Goal: Complete application form: Complete application form

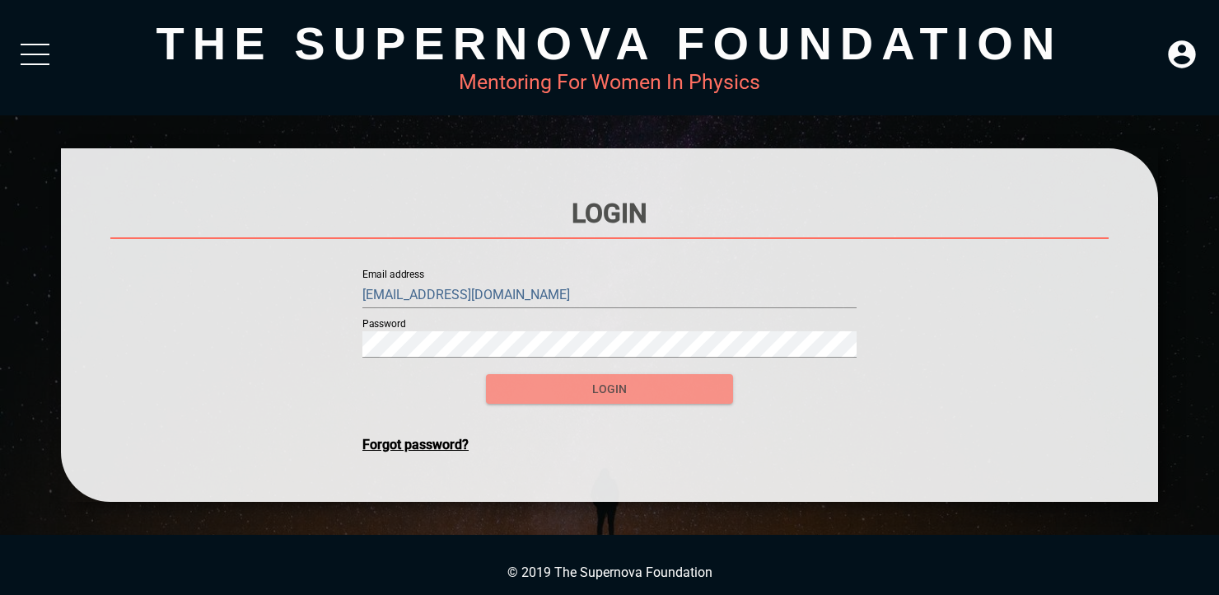
click at [659, 377] on button "login" at bounding box center [609, 389] width 247 height 30
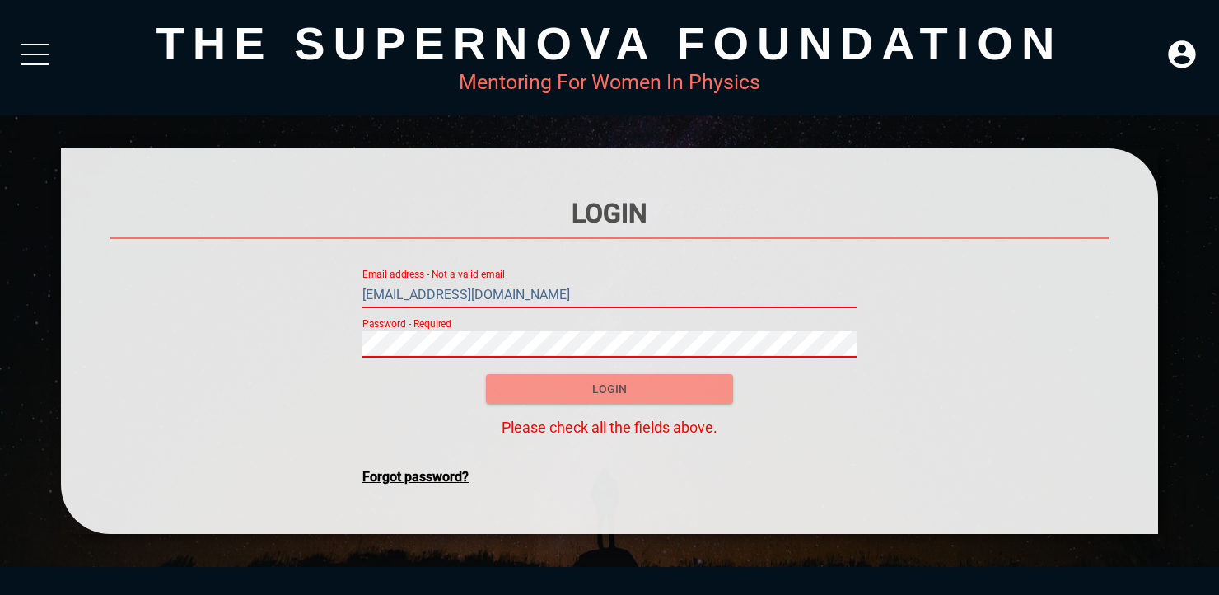
click at [615, 387] on span "login" at bounding box center [609, 389] width 221 height 21
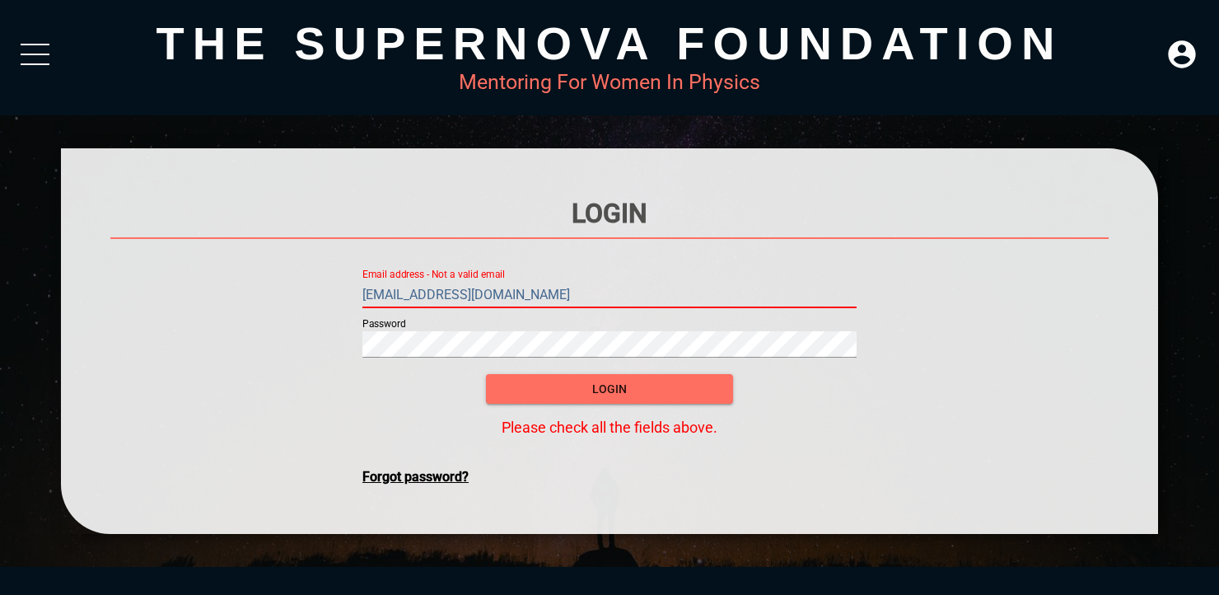
click at [606, 358] on div "login" at bounding box center [609, 378] width 247 height 49
click at [486, 374] on button "login" at bounding box center [609, 389] width 247 height 30
click at [582, 390] on span "login" at bounding box center [609, 389] width 221 height 21
click at [608, 308] on div "Password" at bounding box center [609, 334] width 494 height 59
click at [603, 294] on input "[EMAIL_ADDRESS][DOMAIN_NAME]" at bounding box center [609, 295] width 494 height 26
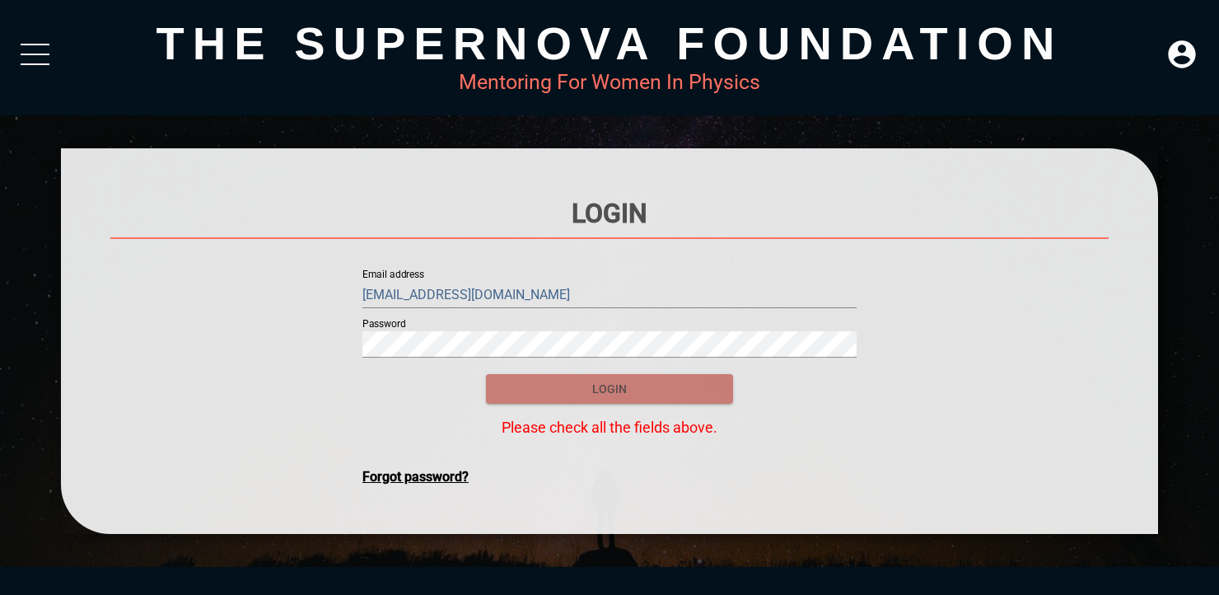
click at [588, 384] on span "login" at bounding box center [609, 389] width 221 height 21
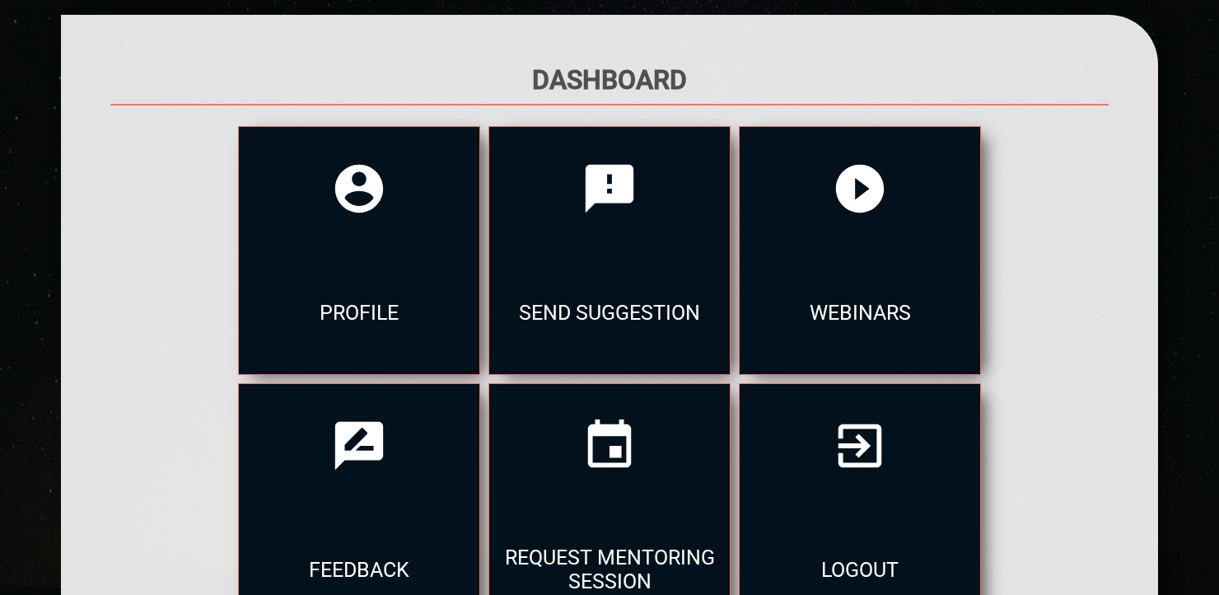
scroll to position [129, 0]
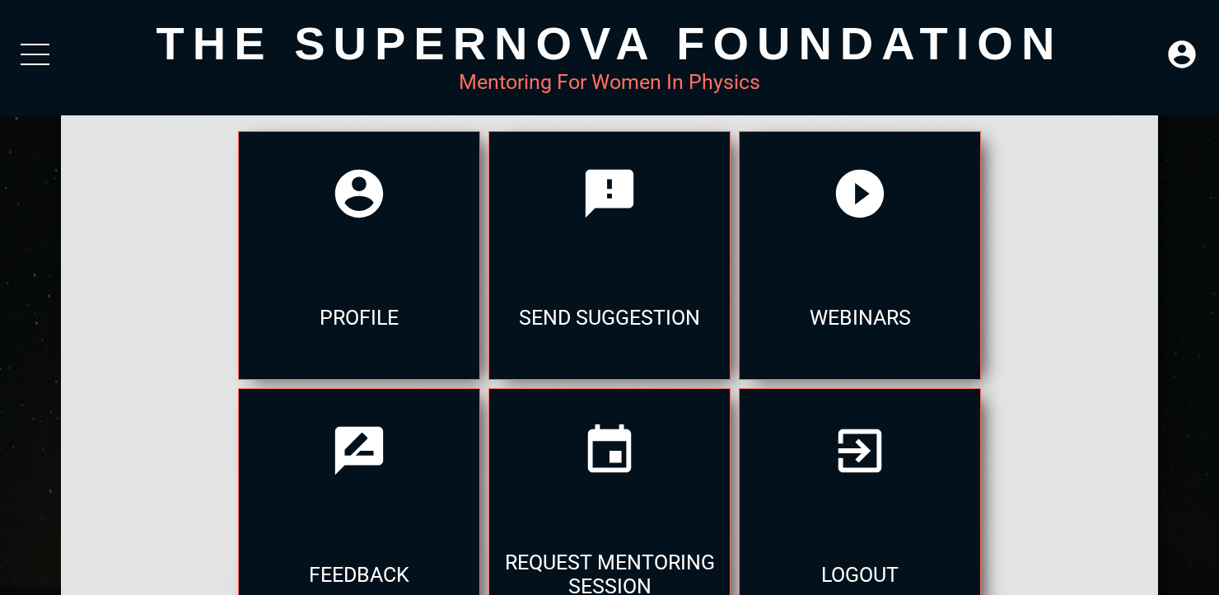
click at [35, 58] on div at bounding box center [35, 59] width 29 height 30
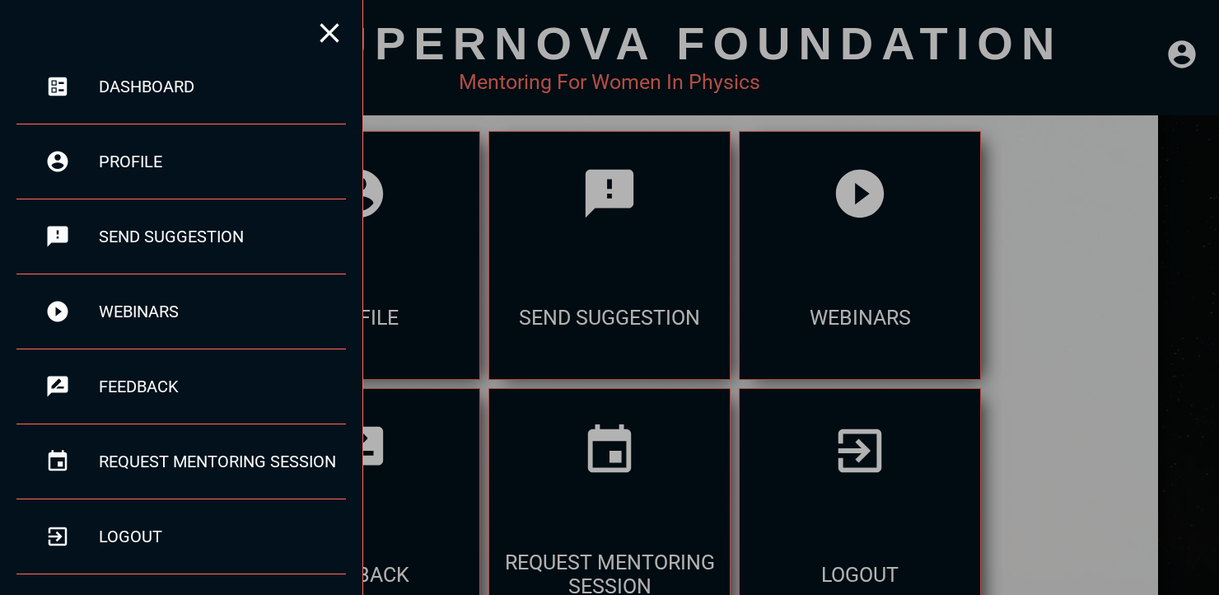
click at [391, 199] on div at bounding box center [609, 297] width 1219 height 595
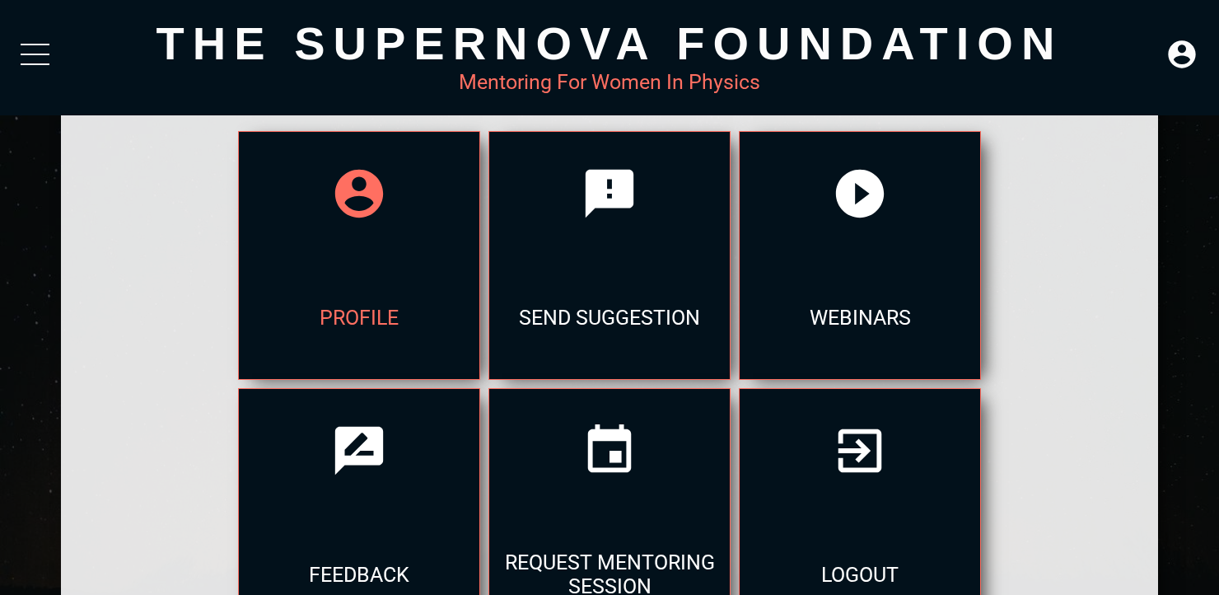
click at [376, 213] on icon at bounding box center [359, 194] width 58 height 58
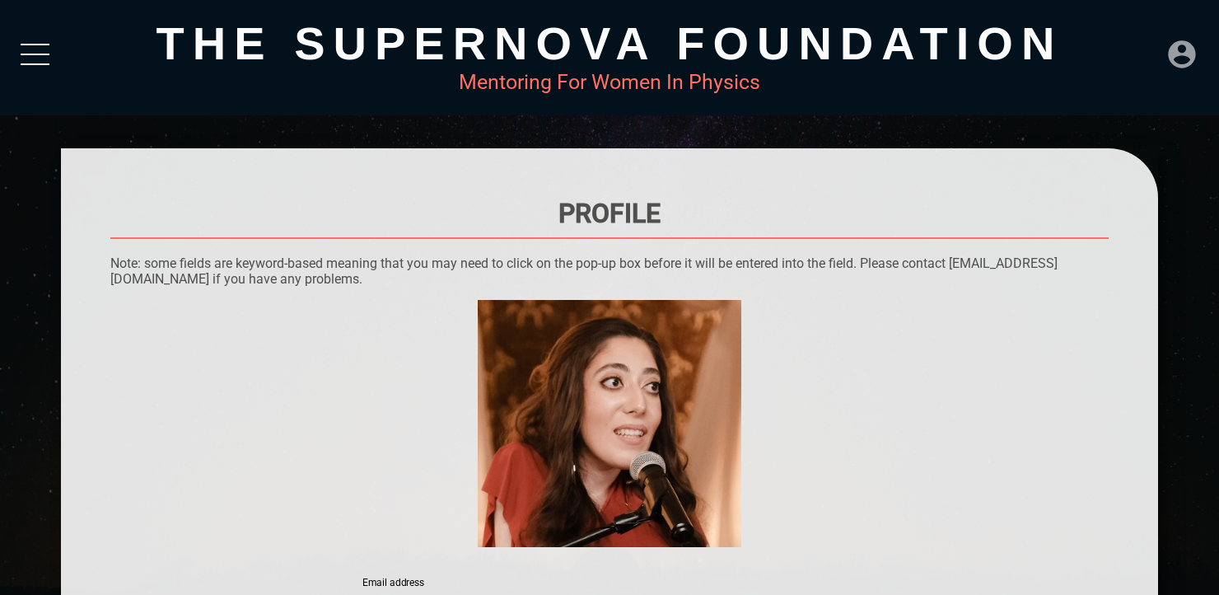
click at [1175, 56] on icon at bounding box center [1181, 53] width 27 height 27
click at [1155, 21] on div "DASHBOARD" at bounding box center [1148, 17] width 94 height 32
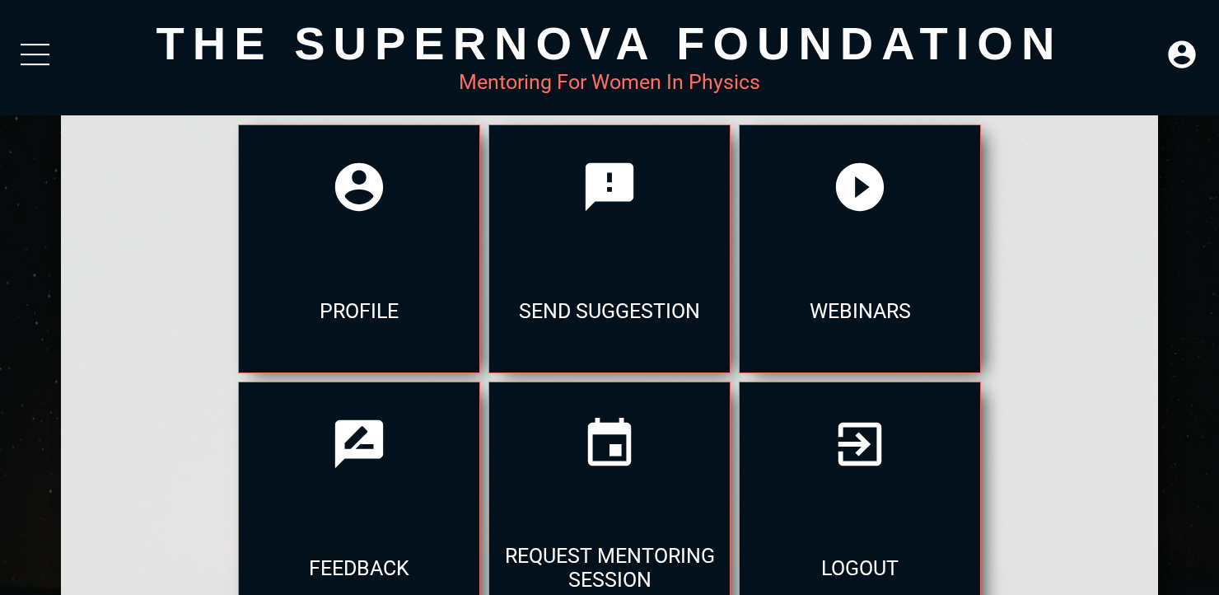
scroll to position [125, 0]
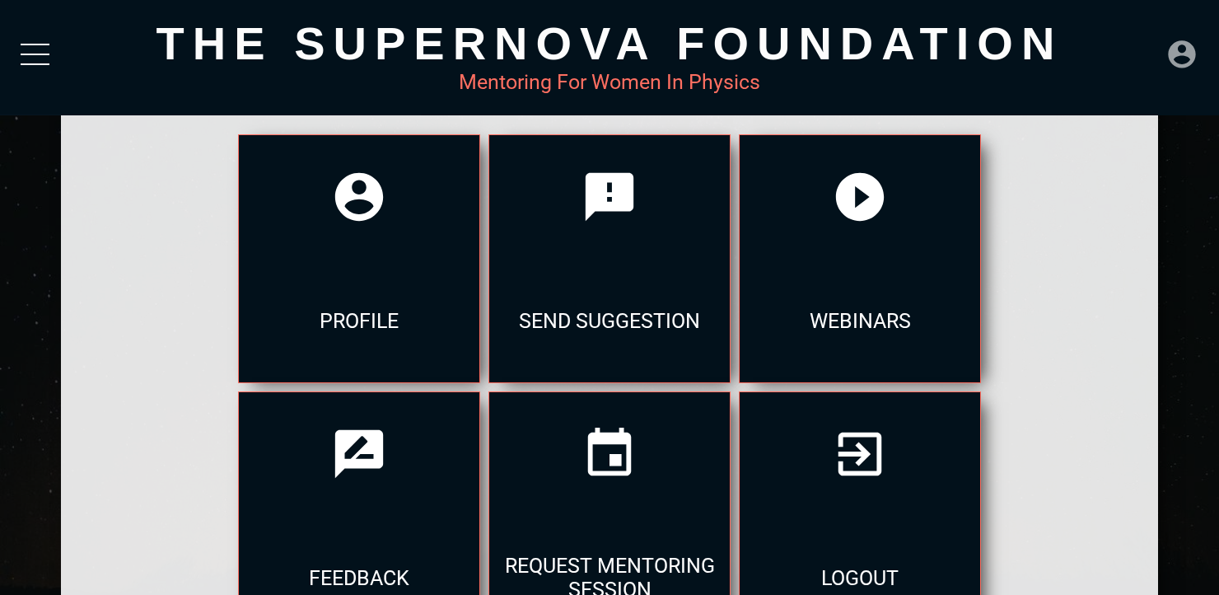
click at [1191, 51] on icon at bounding box center [1181, 53] width 27 height 27
click at [28, 49] on div at bounding box center [35, 59] width 29 height 30
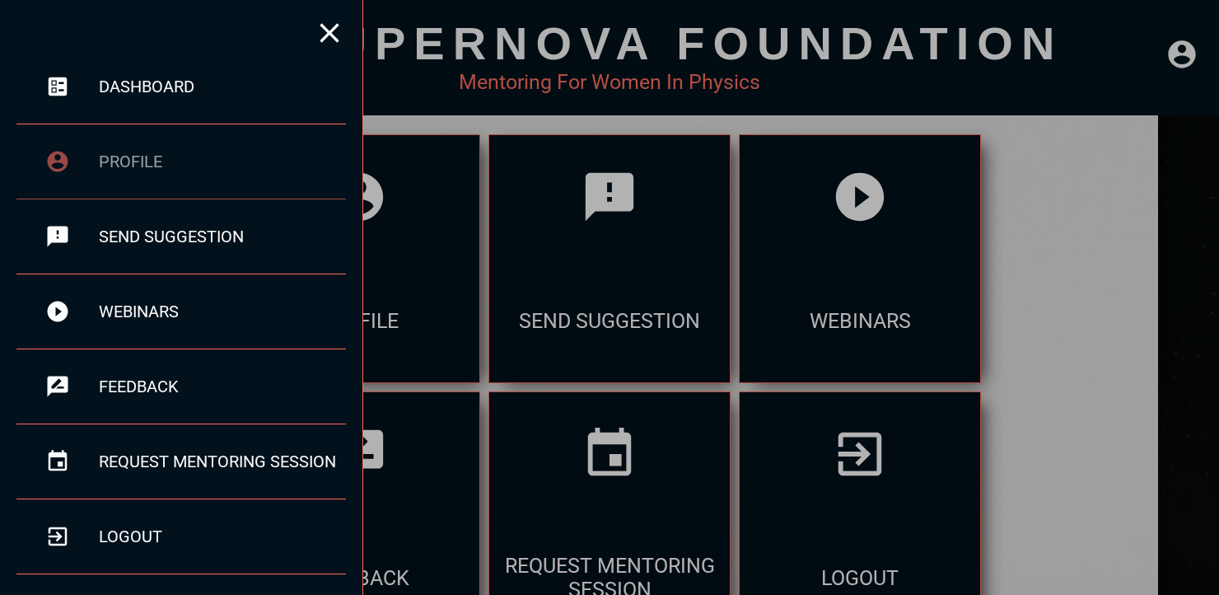
click at [138, 157] on div "profile" at bounding box center [222, 162] width 247 height 20
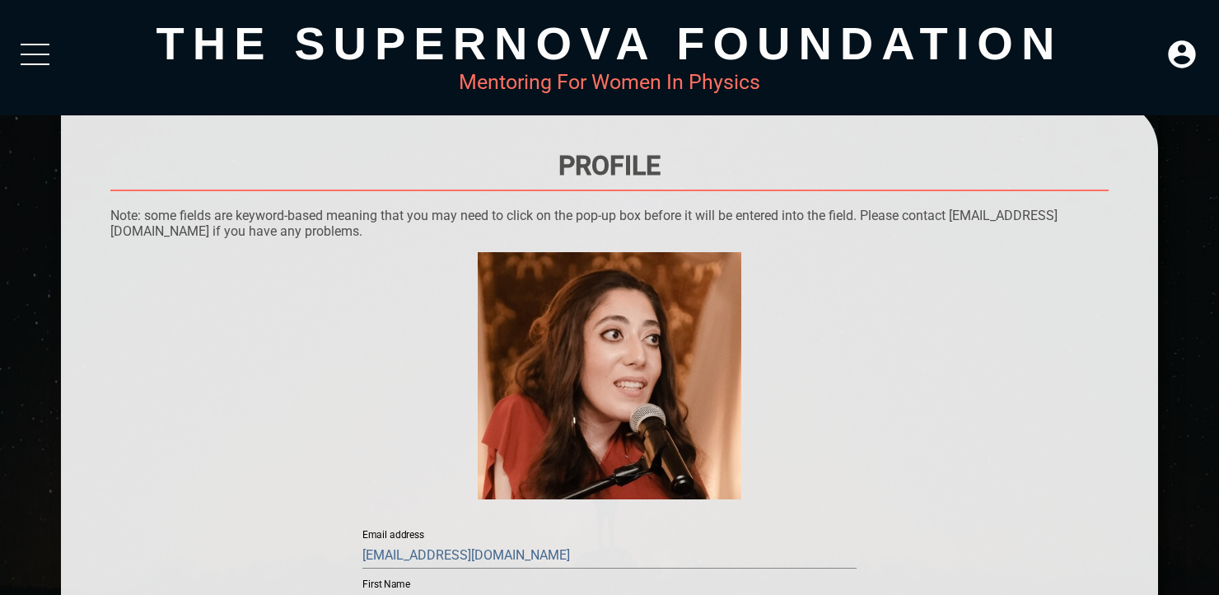
scroll to position [37, 0]
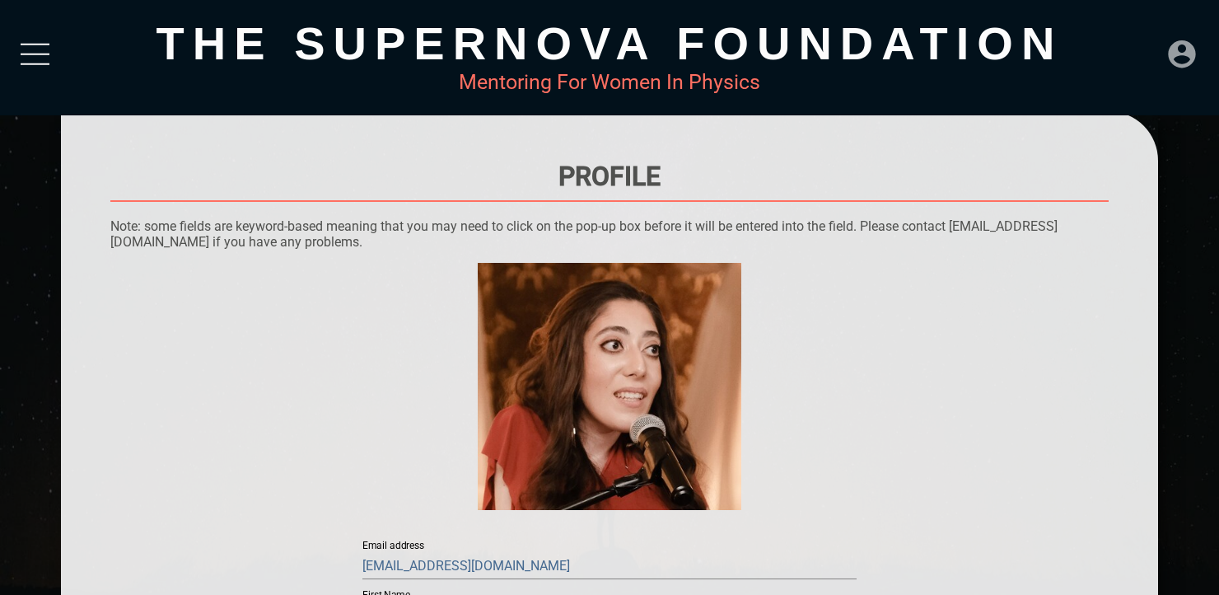
click at [1189, 53] on icon at bounding box center [1181, 53] width 27 height 27
click at [1157, 48] on div "LOGOUT" at bounding box center [1148, 49] width 94 height 32
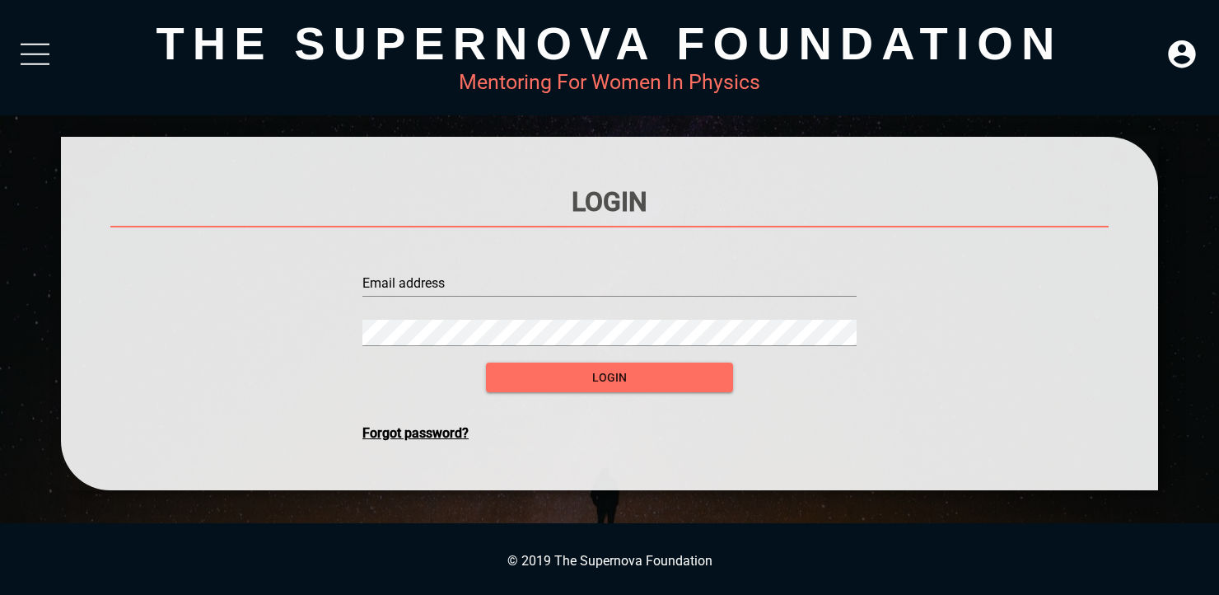
type input "[EMAIL_ADDRESS][DOMAIN_NAME]"
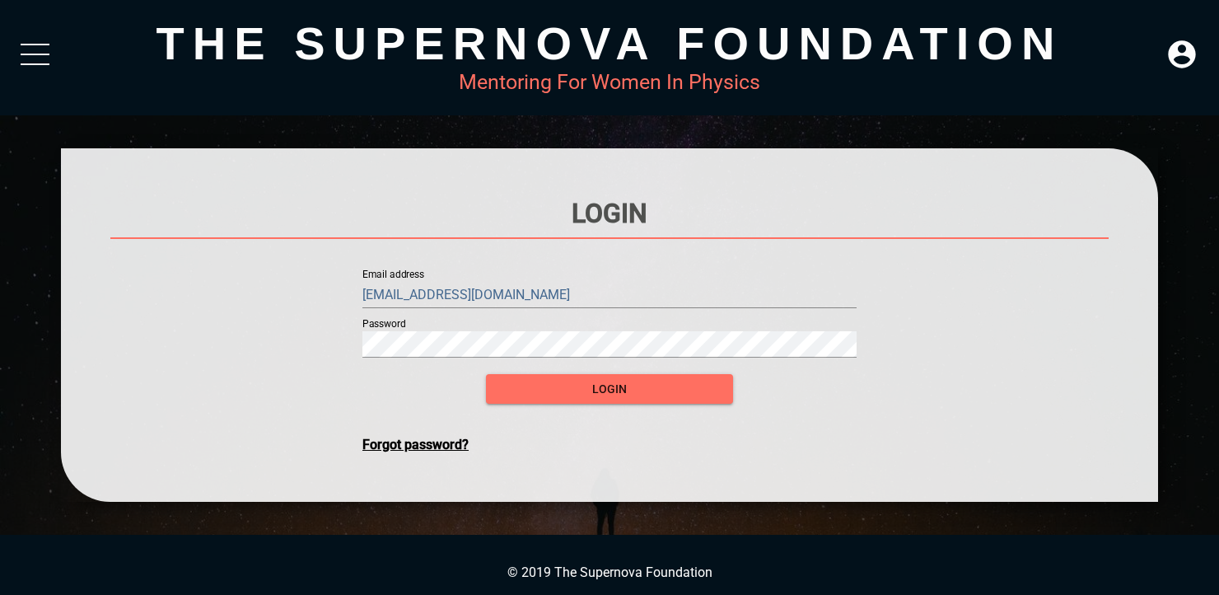
click at [30, 66] on div at bounding box center [35, 59] width 29 height 30
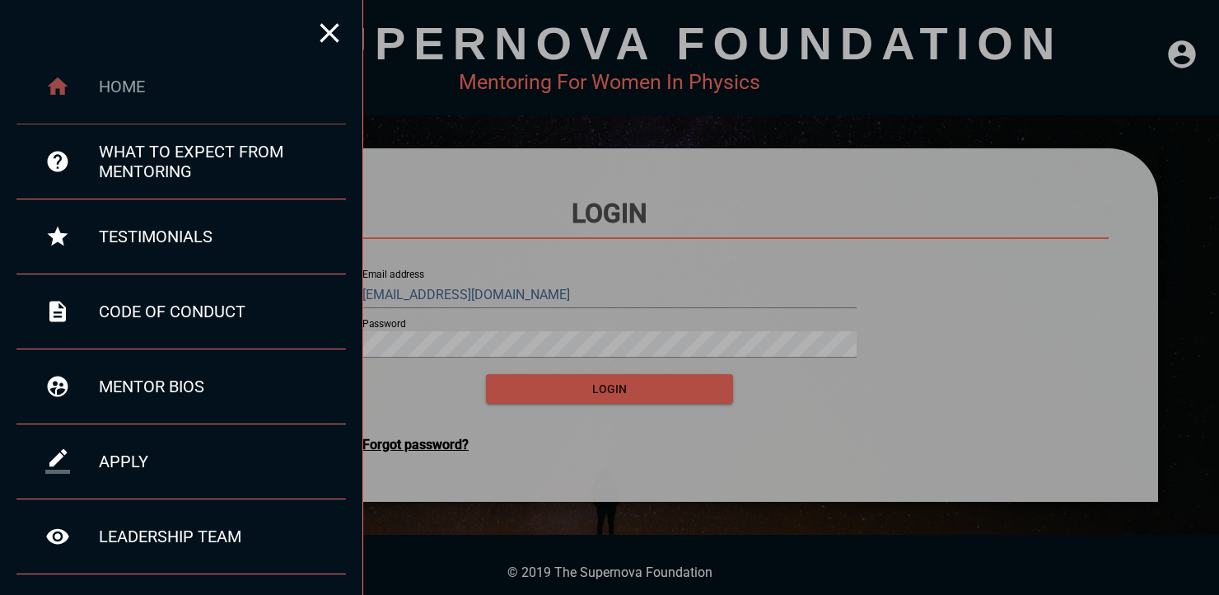
click at [84, 84] on div at bounding box center [57, 86] width 82 height 25
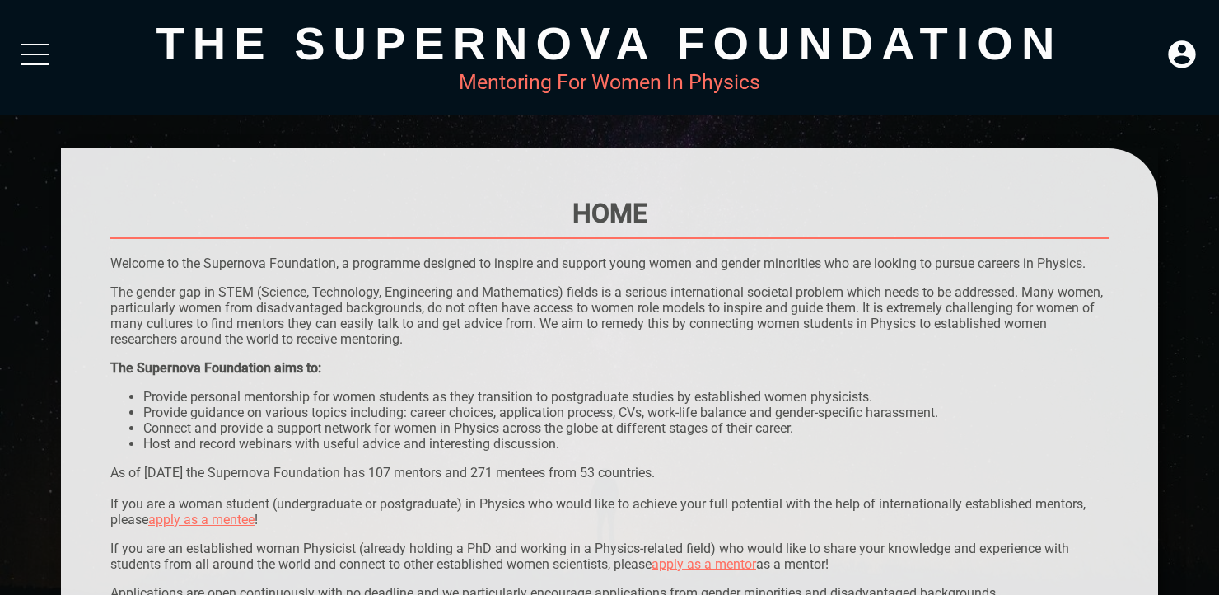
click at [33, 49] on div at bounding box center [35, 59] width 29 height 30
click at [35, 56] on div at bounding box center [35, 59] width 29 height 30
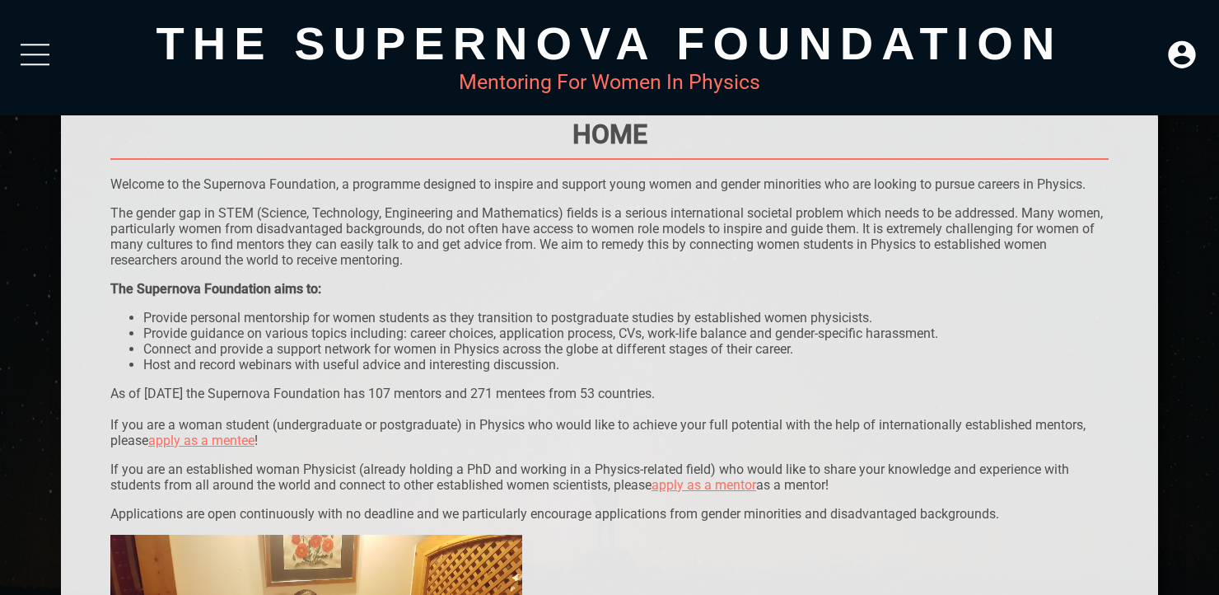
scroll to position [69, 0]
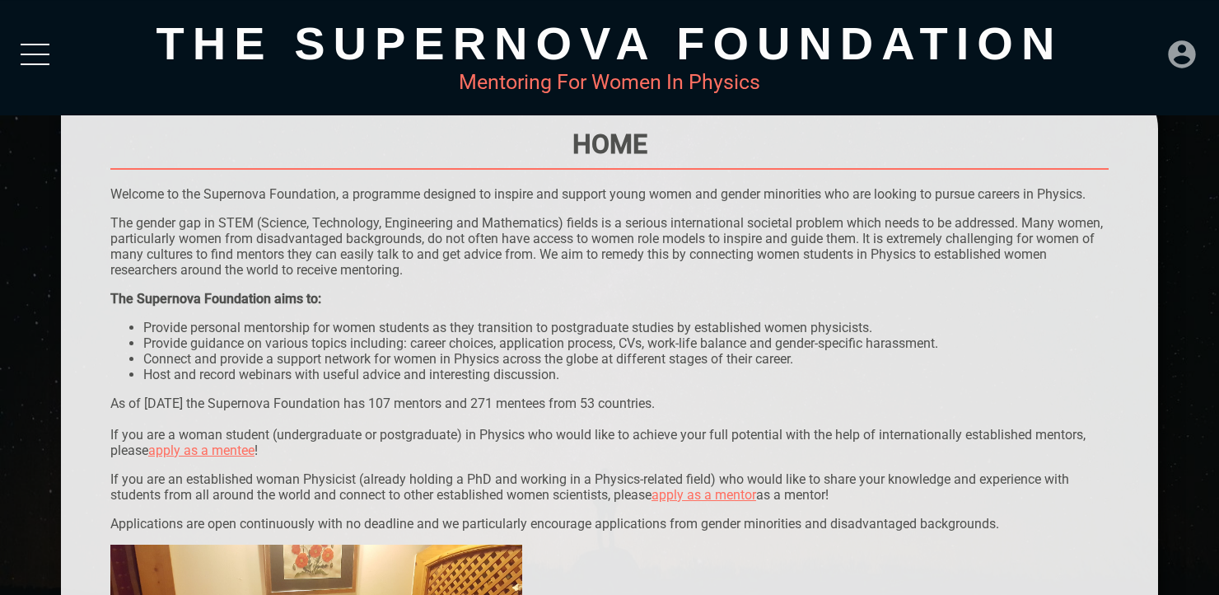
click at [1179, 64] on icon at bounding box center [1181, 53] width 27 height 27
click at [1188, 62] on icon at bounding box center [1182, 54] width 33 height 33
click at [49, 54] on div at bounding box center [35, 59] width 29 height 30
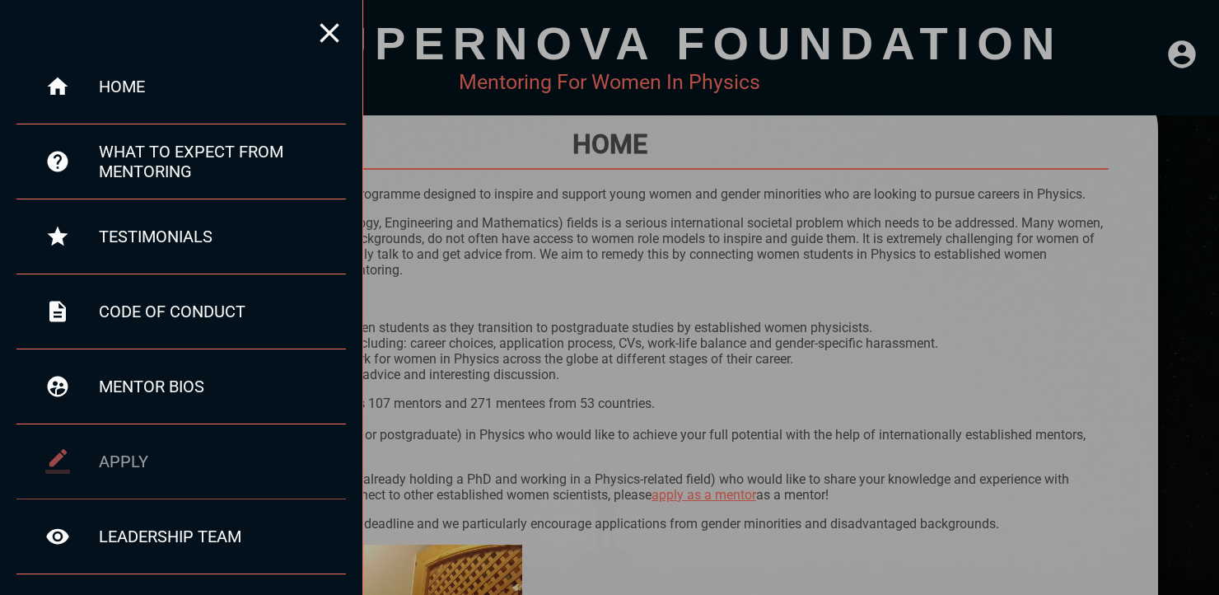
click at [122, 456] on div "apply" at bounding box center [222, 461] width 247 height 20
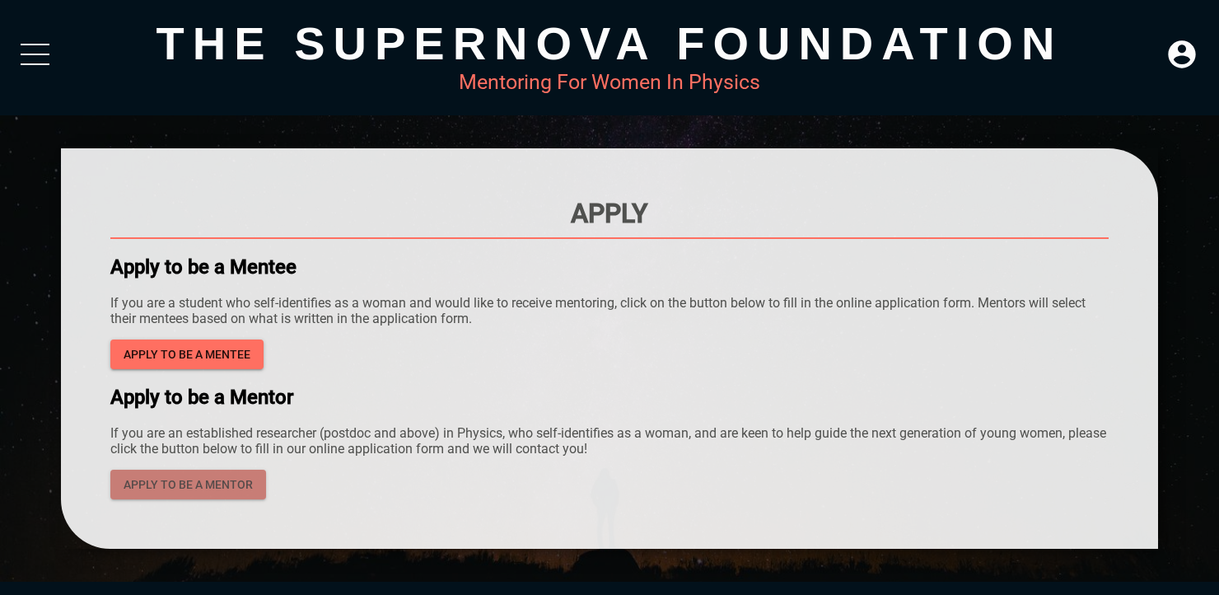
click at [182, 483] on span "apply to be a mentor" at bounding box center [188, 485] width 129 height 21
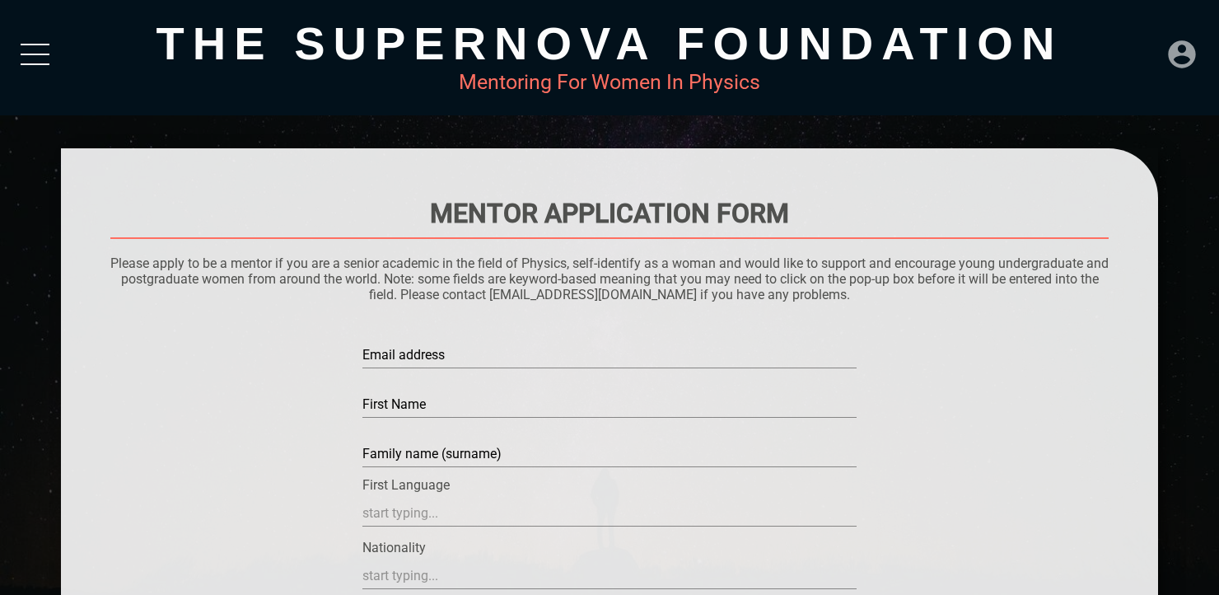
click at [1181, 53] on icon at bounding box center [1182, 54] width 33 height 33
click at [1139, 44] on div "LOGIN" at bounding box center [1128, 49] width 54 height 32
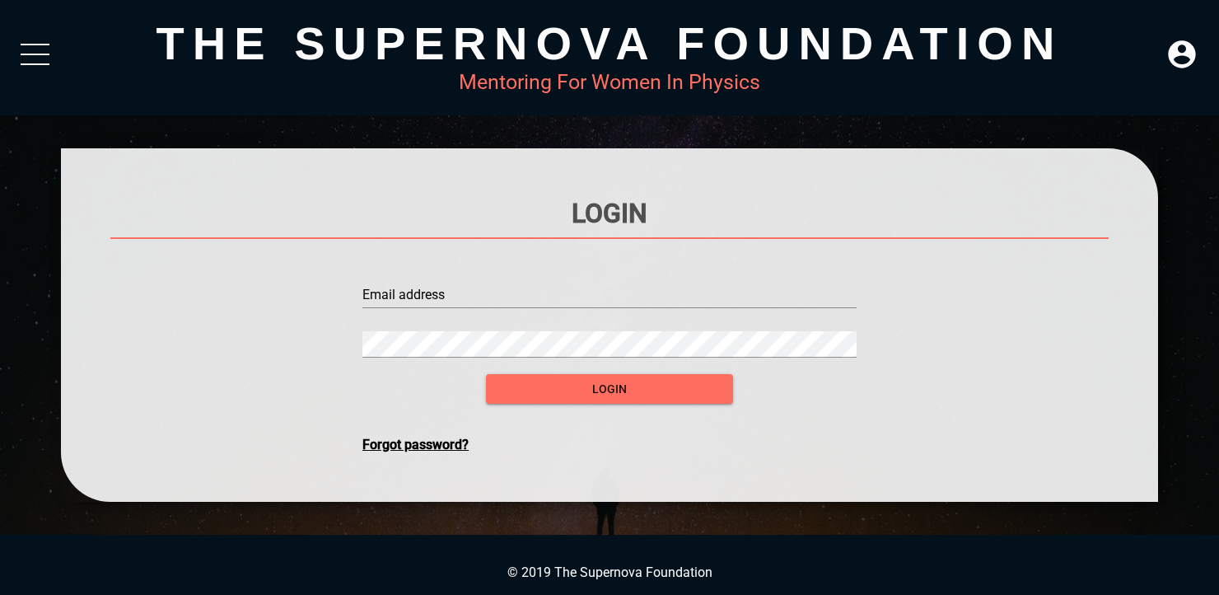
type input "[EMAIL_ADDRESS][DOMAIN_NAME]"
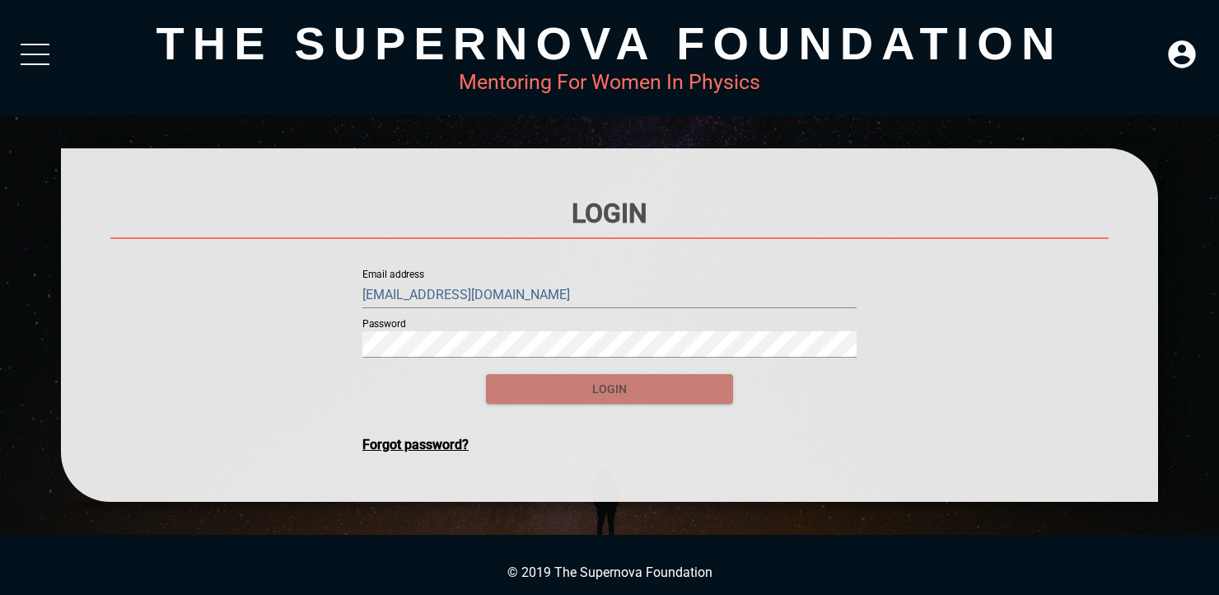
click at [648, 386] on span "login" at bounding box center [609, 389] width 221 height 21
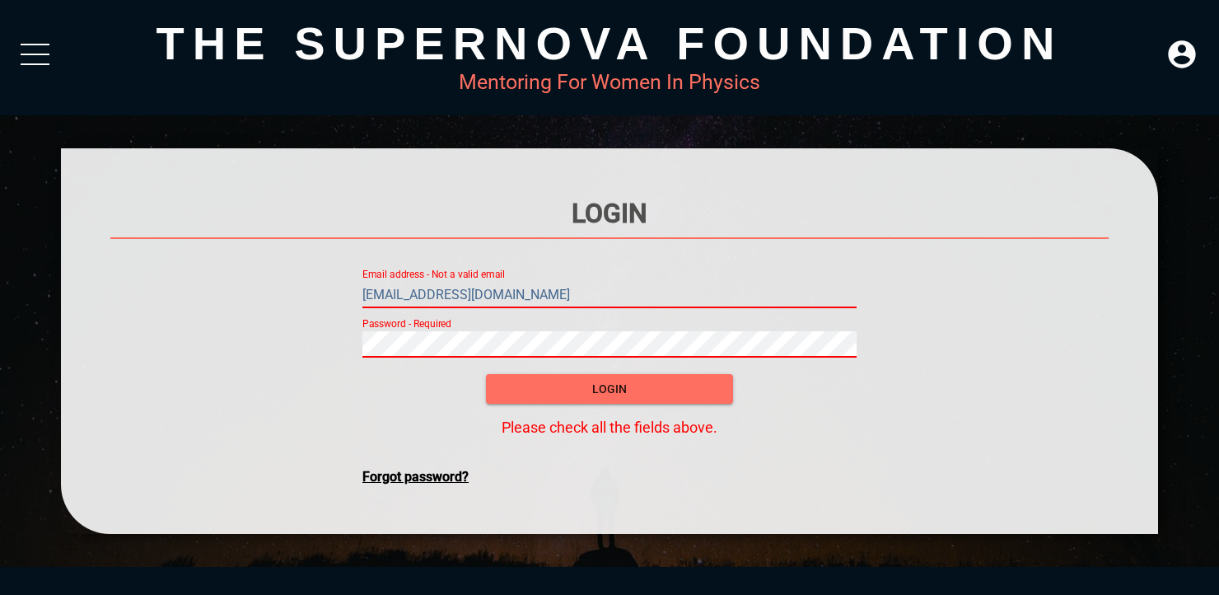
click at [545, 286] on input "[EMAIL_ADDRESS][DOMAIN_NAME]" at bounding box center [609, 295] width 494 height 26
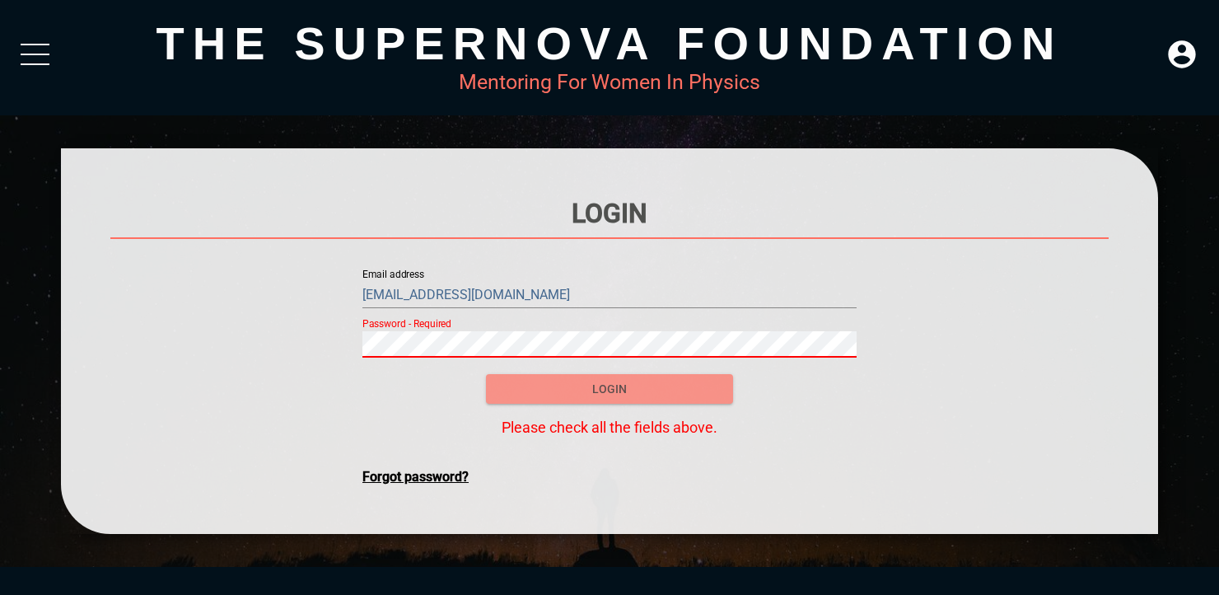
click at [545, 394] on span "login" at bounding box center [609, 389] width 221 height 21
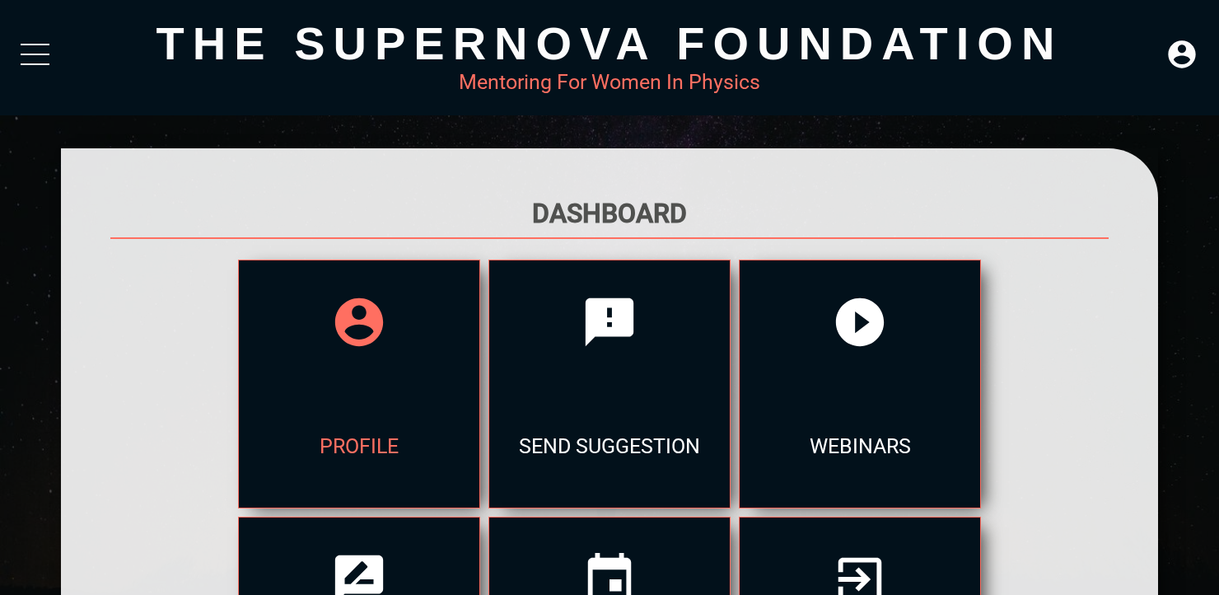
click at [351, 421] on div "profile" at bounding box center [359, 446] width 241 height 124
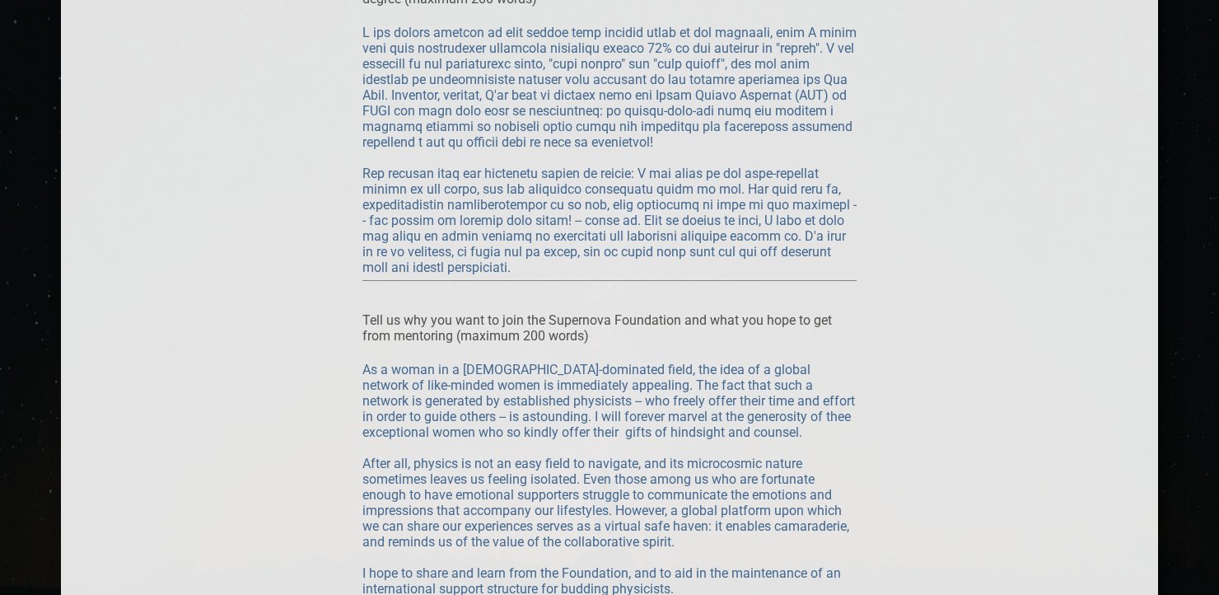
scroll to position [2556, 0]
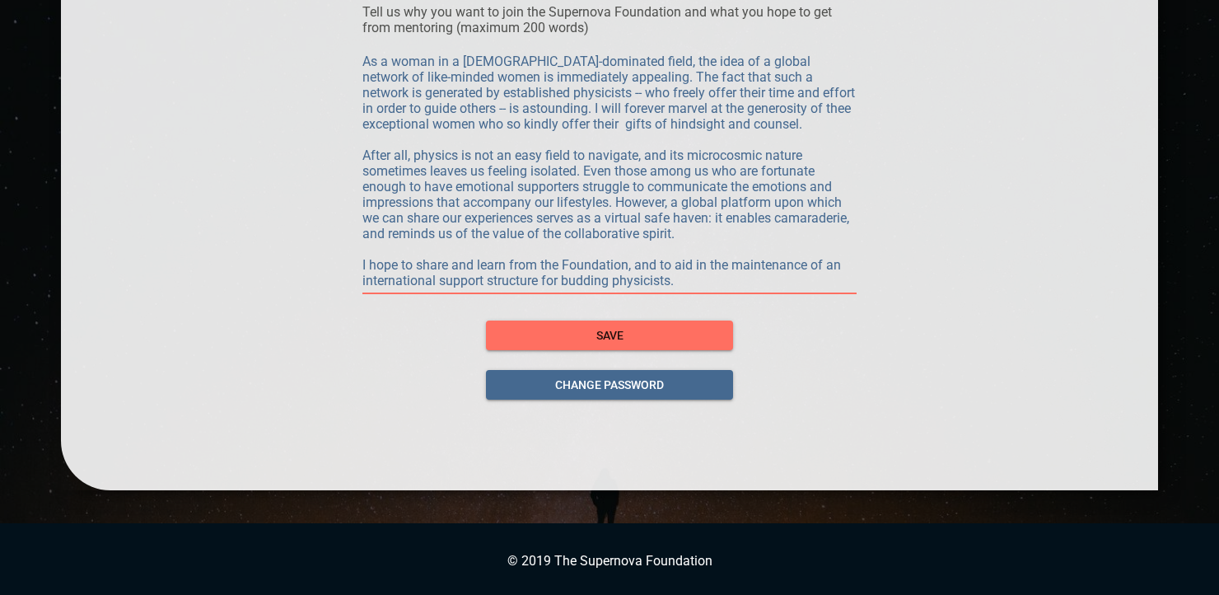
click at [680, 282] on textarea "As a woman in a [DEMOGRAPHIC_DATA]-dominated field, the idea of a global networ…" at bounding box center [609, 171] width 494 height 235
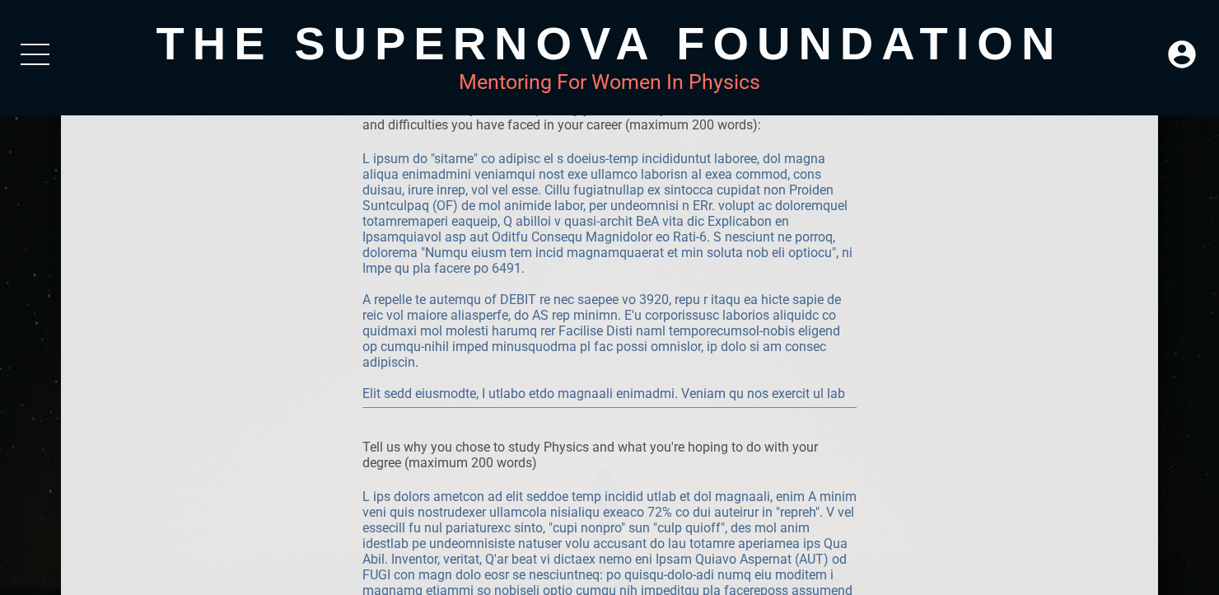
scroll to position [1679, 0]
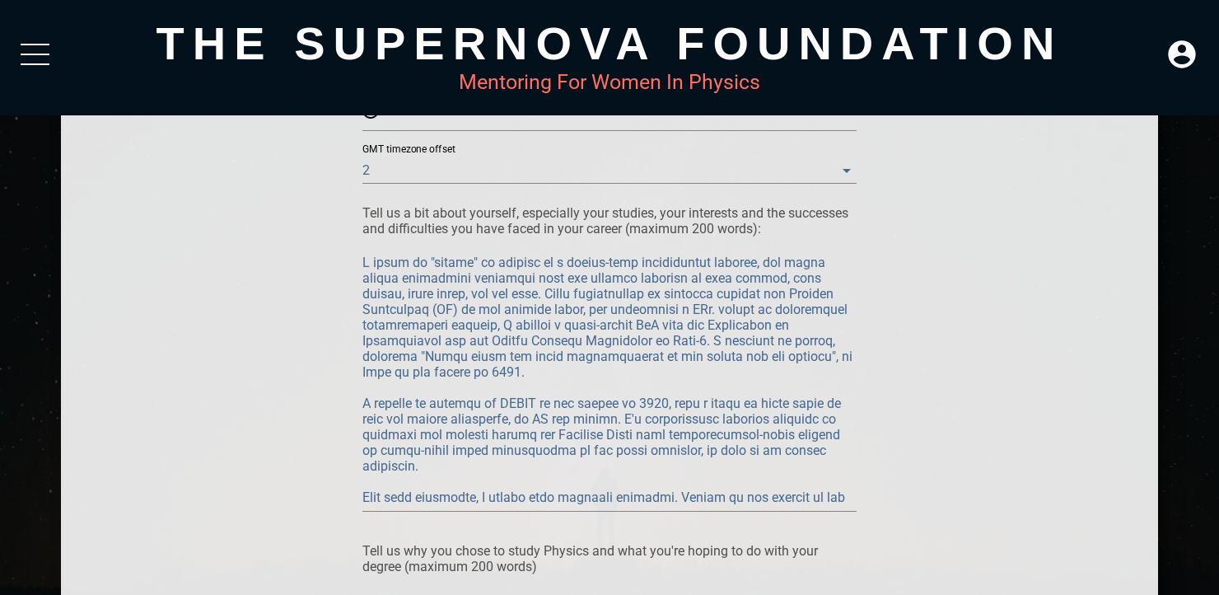
drag, startPoint x: 680, startPoint y: 282, endPoint x: 555, endPoint y: 233, distance: 134.3
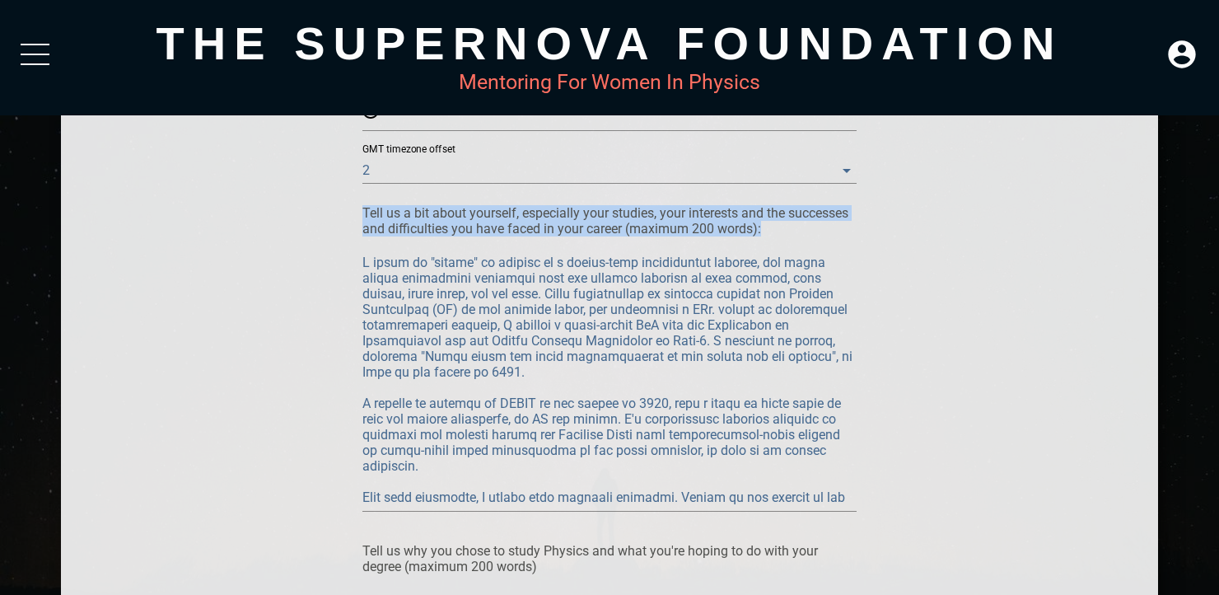
drag, startPoint x: 364, startPoint y: 216, endPoint x: 437, endPoint y: 425, distance: 221.5
click at [437, 425] on div "Tell us a bit about yourself, especially your studies, your interests and the s…" at bounding box center [609, 361] width 494 height 313
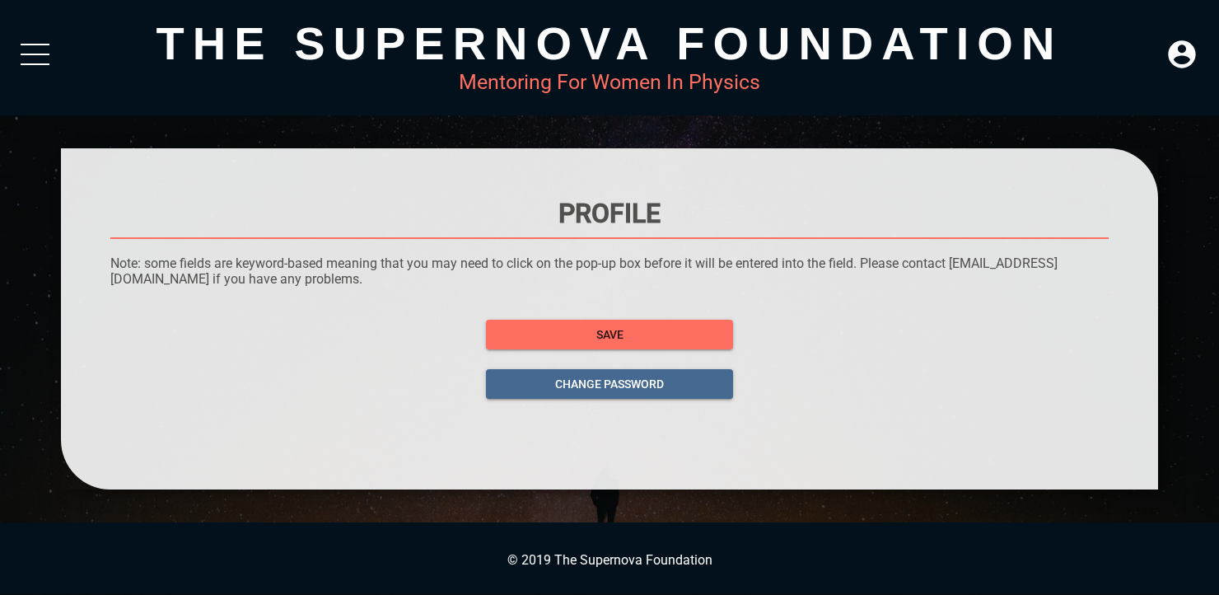
click at [18, 48] on div "The Supernova Foundation Mentoring For Women In Physics" at bounding box center [609, 57] width 1219 height 115
click at [38, 61] on div at bounding box center [35, 59] width 29 height 30
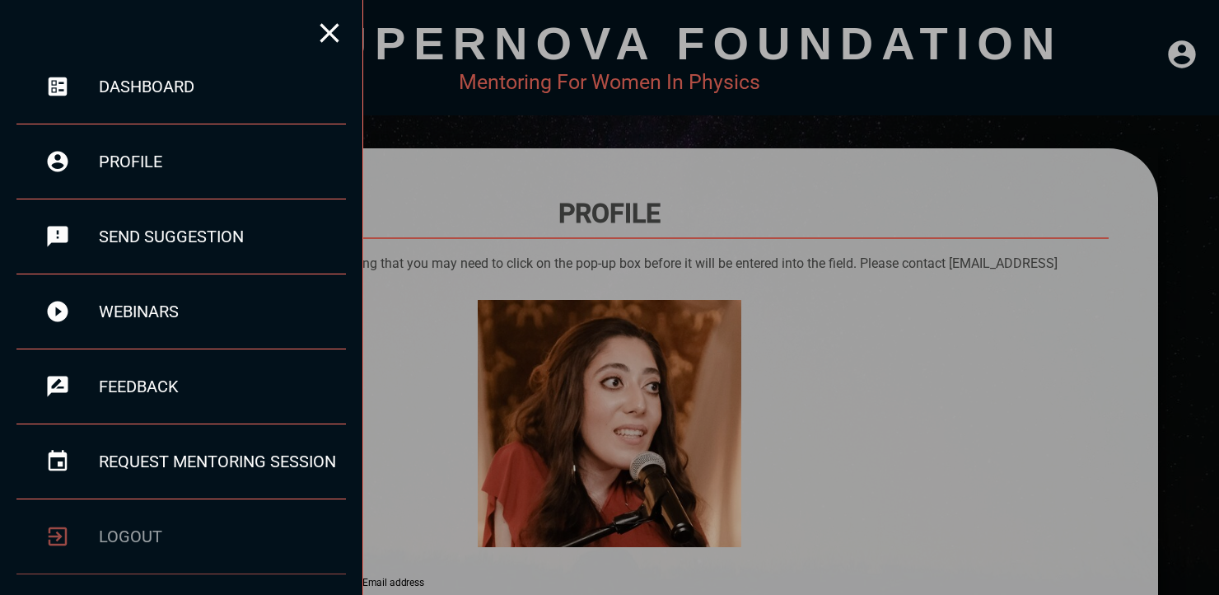
click at [130, 532] on div "logout" at bounding box center [222, 536] width 247 height 20
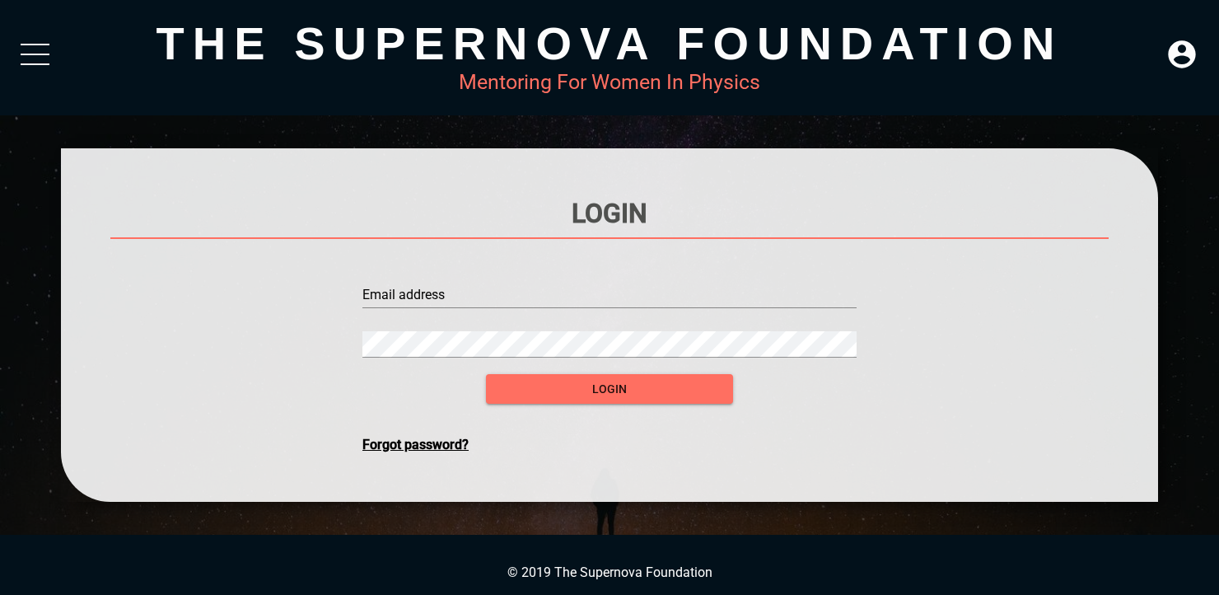
type input "[EMAIL_ADDRESS][DOMAIN_NAME]"
click at [45, 47] on div at bounding box center [35, 59] width 29 height 30
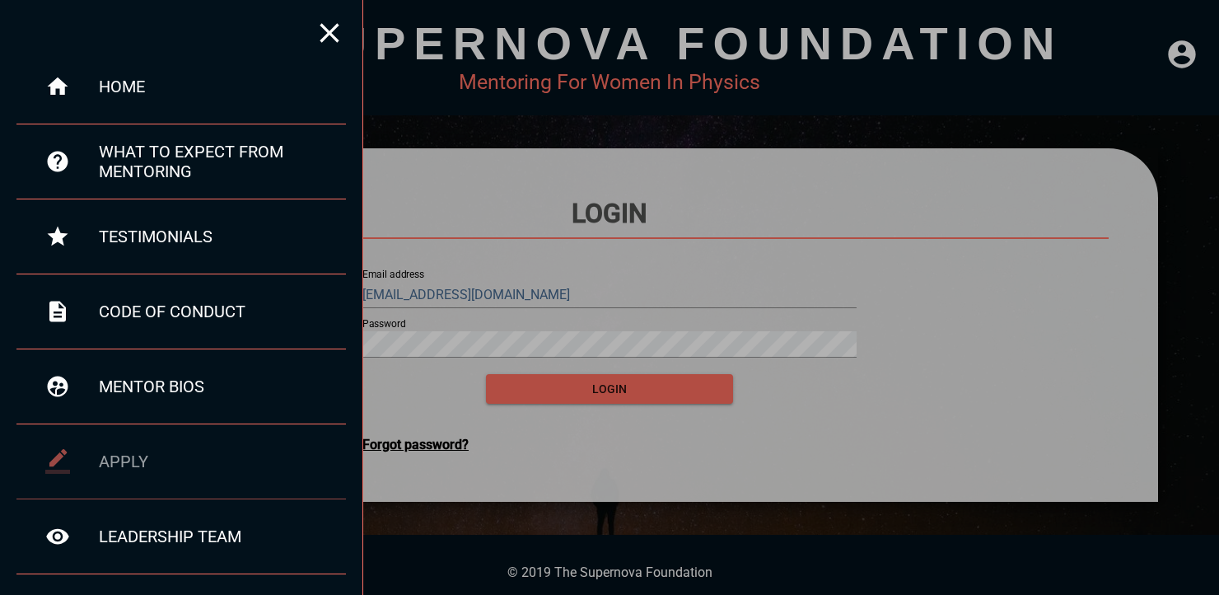
click at [138, 447] on div "apply" at bounding box center [181, 461] width 330 height 75
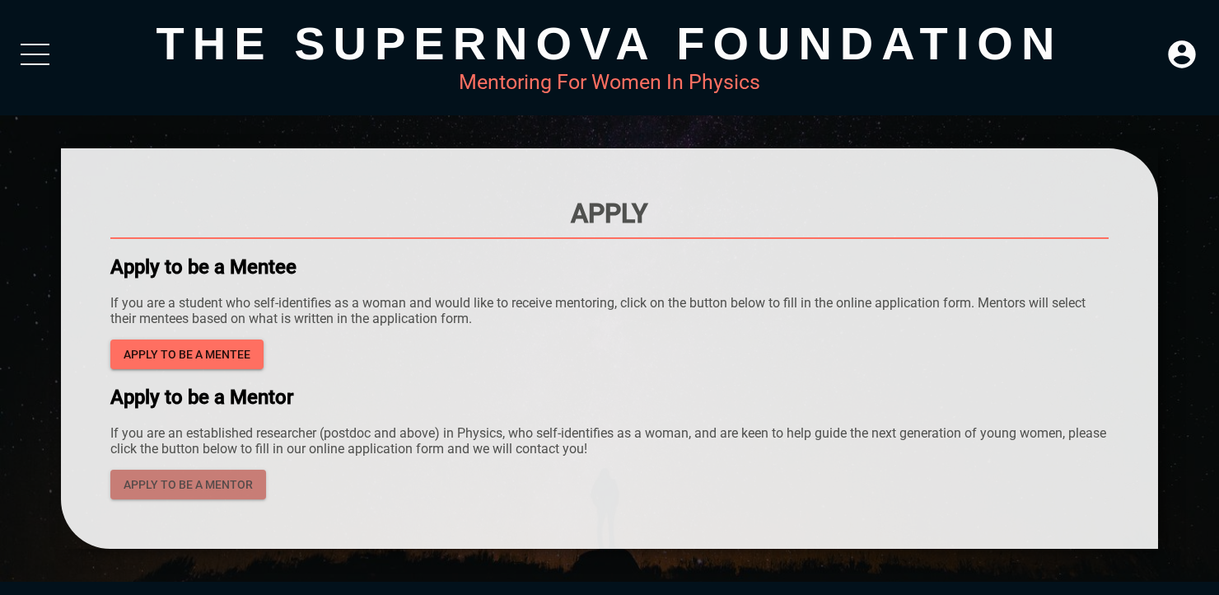
click at [209, 488] on span "apply to be a mentor" at bounding box center [188, 485] width 129 height 21
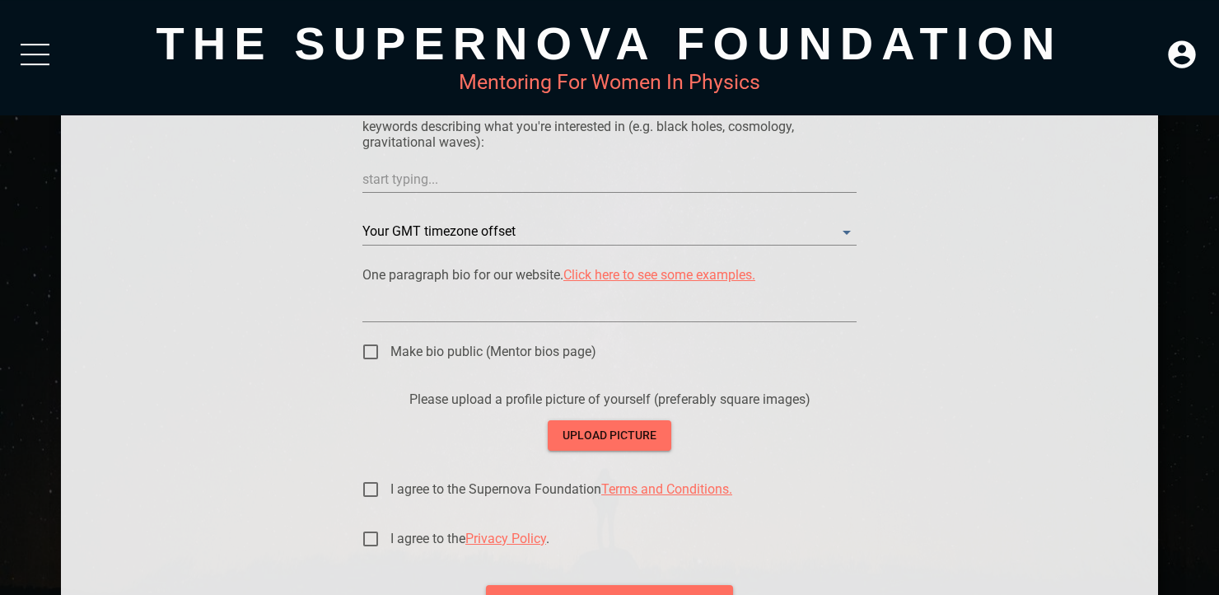
scroll to position [927, 0]
